Goal: Complete application form: Complete application form

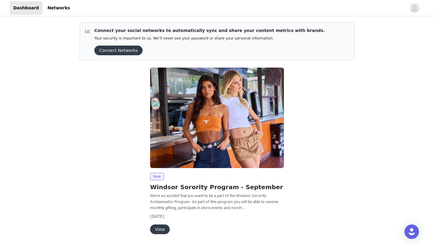
click at [157, 225] on button "View" at bounding box center [160, 229] width 20 height 10
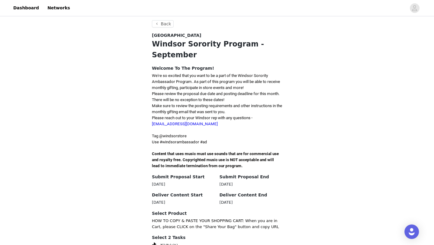
scroll to position [153, 0]
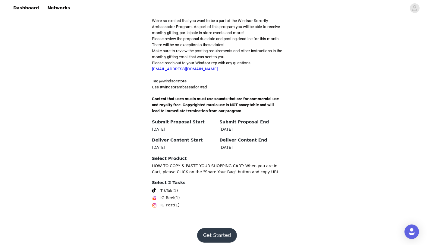
click at [207, 233] on button "Get Started" at bounding box center [217, 235] width 40 height 14
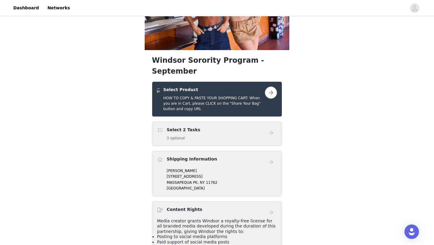
scroll to position [65, 0]
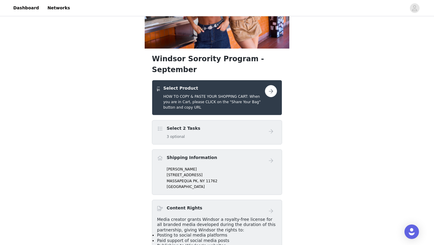
click at [215, 125] on div "Select 2 Tasks 3 optional" at bounding box center [211, 132] width 108 height 14
click at [272, 85] on button "button" at bounding box center [271, 91] width 12 height 12
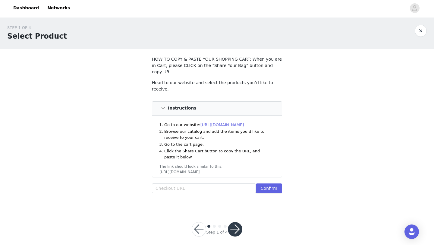
click at [220, 122] on link "[URL][DOMAIN_NAME]" at bounding box center [222, 124] width 44 height 5
click at [205, 183] on input "text" at bounding box center [204, 188] width 104 height 10
paste input "[URL][DOMAIN_NAME]"
type input "[URL][DOMAIN_NAME]"
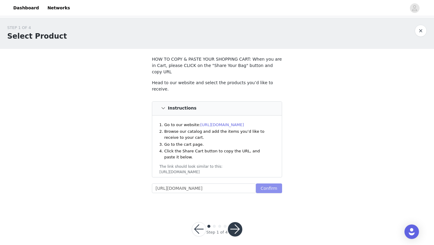
click at [268, 183] on button "Confirm" at bounding box center [269, 188] width 26 height 10
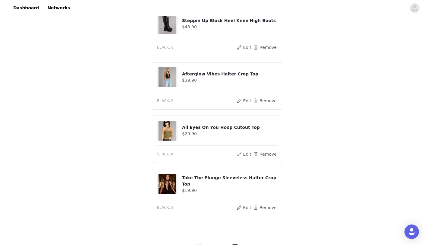
scroll to position [314, 0]
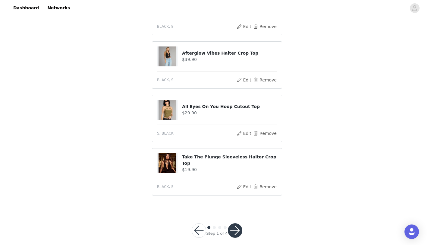
click at [234, 223] on button "button" at bounding box center [235, 230] width 14 height 14
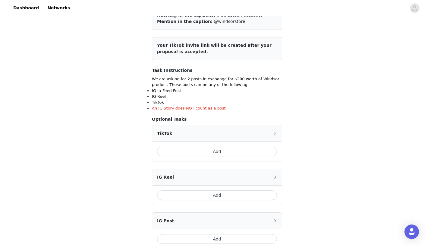
scroll to position [60, 0]
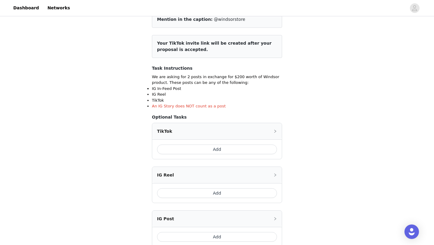
click at [230, 145] on button "Add" at bounding box center [217, 149] width 120 height 10
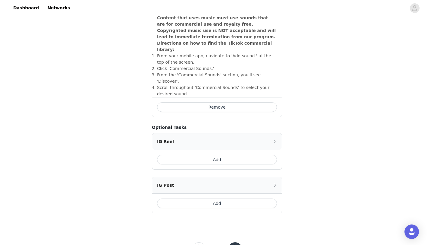
scroll to position [220, 0]
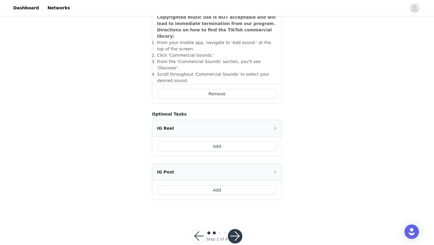
click at [235, 229] on button "button" at bounding box center [235, 236] width 14 height 14
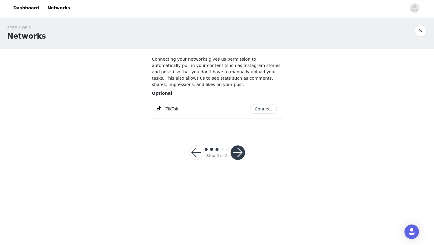
click at [260, 108] on button "Connect" at bounding box center [263, 109] width 27 height 10
click at [242, 151] on button "button" at bounding box center [237, 152] width 14 height 14
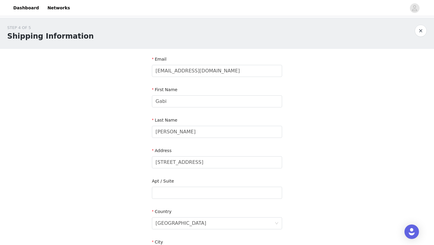
scroll to position [37, 0]
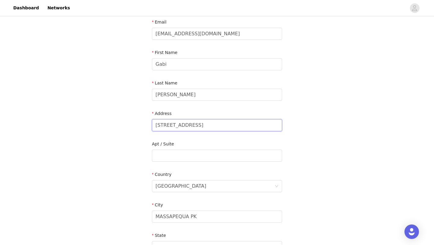
drag, startPoint x: 220, startPoint y: 127, endPoint x: 113, endPoint y: 123, distance: 106.4
click at [113, 123] on div "STEP 4 OF 5 Shipping Information Email [EMAIL_ADDRESS][DOMAIN_NAME] First Name …" at bounding box center [217, 155] width 434 height 350
type input "[STREET_ADDRESS][PERSON_NAME]"
click at [176, 159] on input "text" at bounding box center [217, 155] width 130 height 12
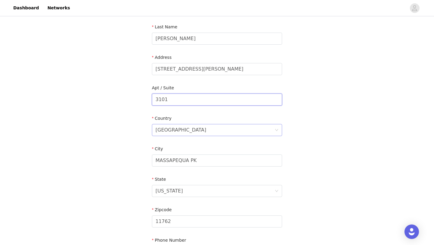
scroll to position [93, 0]
type input "3101"
click at [180, 158] on input "MASSAPEQUA PK" at bounding box center [217, 160] width 130 height 12
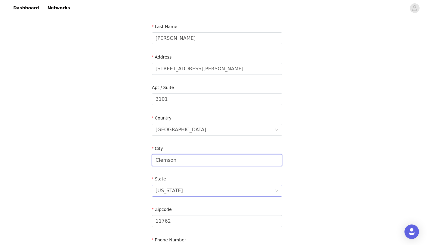
type input "Clemson"
click at [183, 190] on div "[US_STATE]" at bounding box center [214, 190] width 119 height 11
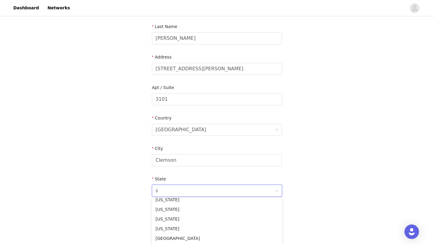
scroll to position [1, 0]
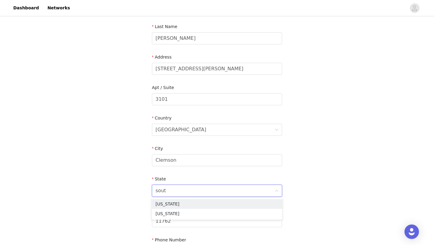
type input "south"
click at [184, 202] on li "[US_STATE]" at bounding box center [217, 204] width 130 height 10
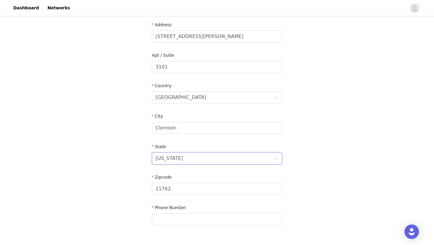
scroll to position [132, 0]
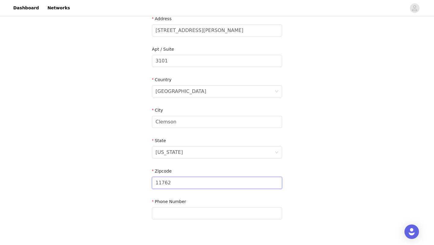
drag, startPoint x: 194, startPoint y: 177, endPoint x: 197, endPoint y: 186, distance: 9.4
click at [197, 186] on input "11762" at bounding box center [217, 182] width 130 height 12
type input "29631"
click at [190, 205] on div "Phone Number" at bounding box center [217, 202] width 130 height 9
click at [186, 209] on input "text" at bounding box center [217, 213] width 130 height 12
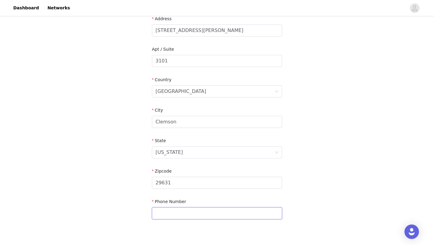
type input "5166808070"
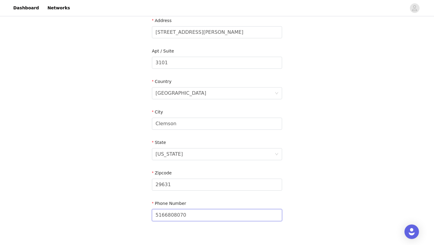
scroll to position [166, 0]
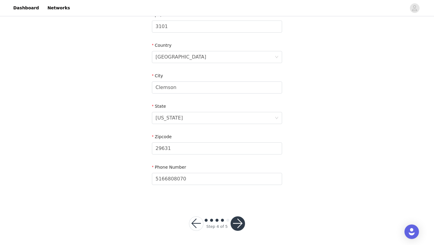
click at [230, 207] on footer "Step 4 of 5" at bounding box center [216, 222] width 85 height 43
click at [241, 224] on button "button" at bounding box center [237, 223] width 14 height 14
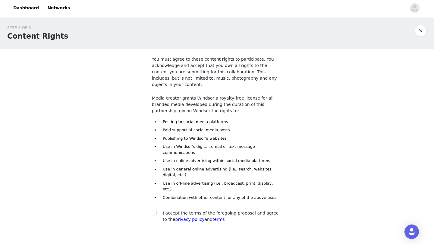
click at [193, 210] on span "I accept the terms of the foregoing proposal and agree to the privacy policy an…" at bounding box center [221, 215] width 116 height 11
click at [154, 210] on input "checkbox" at bounding box center [154, 212] width 4 height 4
checkbox input "true"
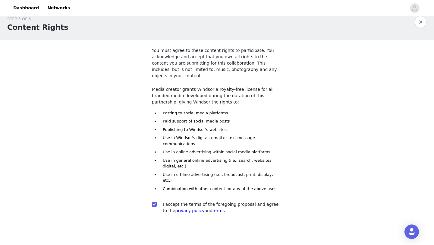
scroll to position [10, 0]
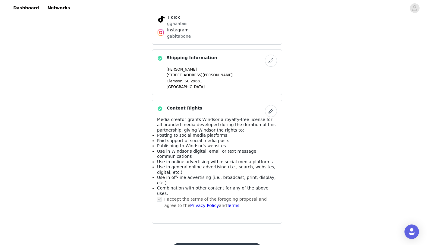
scroll to position [368, 0]
click at [228, 242] on button "Submit Proposal" at bounding box center [217, 249] width 90 height 14
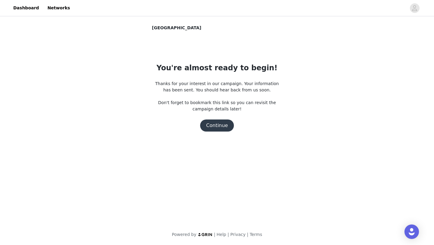
click at [211, 129] on button "Continue" at bounding box center [217, 125] width 34 height 12
